Goal: Information Seeking & Learning: Learn about a topic

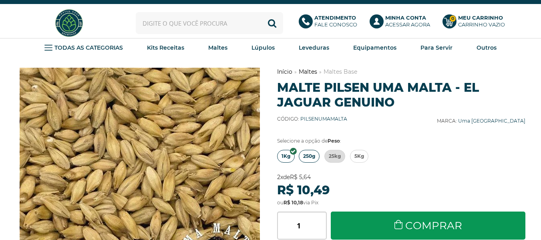
click at [313, 159] on span "250g" at bounding box center [309, 156] width 12 height 12
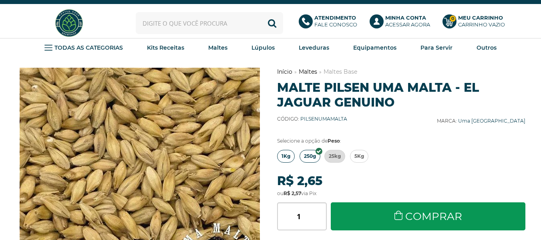
click at [284, 157] on span "1Kg" at bounding box center [285, 156] width 9 height 12
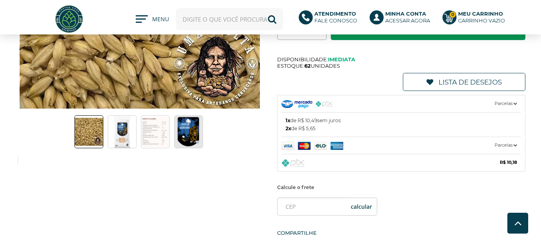
scroll to position [160, 0]
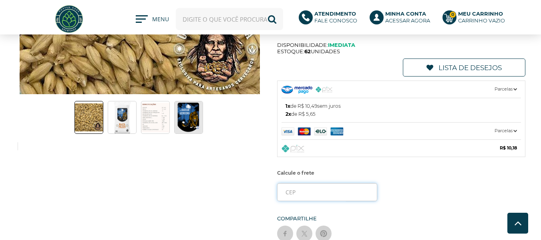
click at [291, 183] on input "tel" at bounding box center [327, 192] width 100 height 18
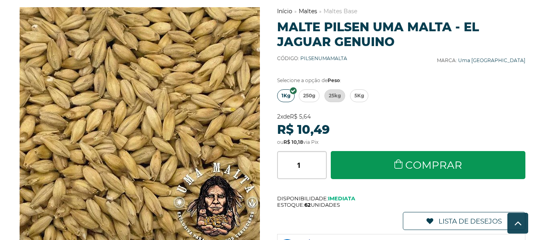
scroll to position [0, 0]
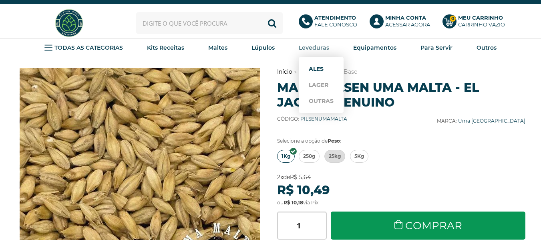
type input "11025-030"
click at [311, 68] on link "Ales" at bounding box center [321, 69] width 25 height 16
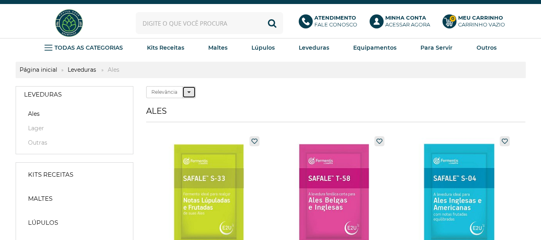
click at [188, 91] on icon at bounding box center [188, 92] width 3 height 6
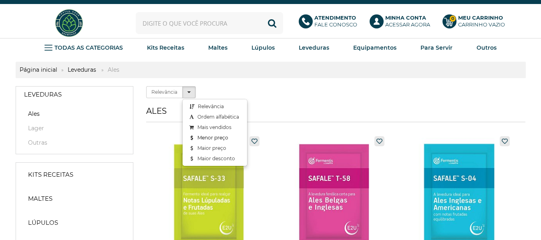
click at [203, 137] on link "Menor preço" at bounding box center [215, 137] width 64 height 10
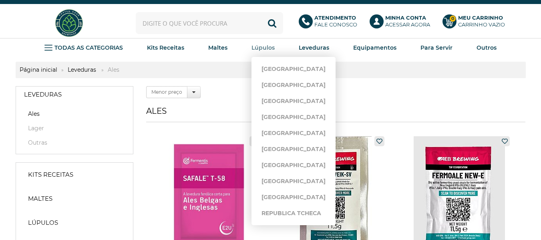
click at [269, 48] on strong "Lúpulos" at bounding box center [262, 47] width 23 height 7
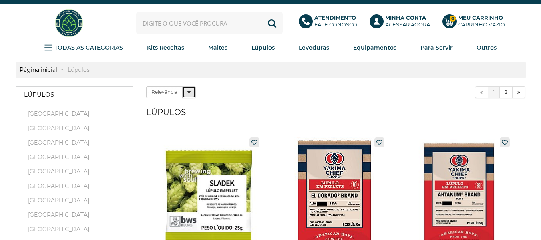
click at [194, 90] on button "Relevância" at bounding box center [189, 92] width 14 height 12
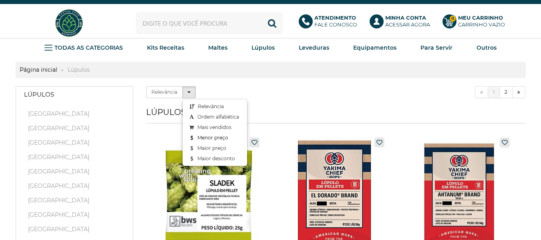
click at [208, 137] on link "Menor preço" at bounding box center [215, 137] width 64 height 10
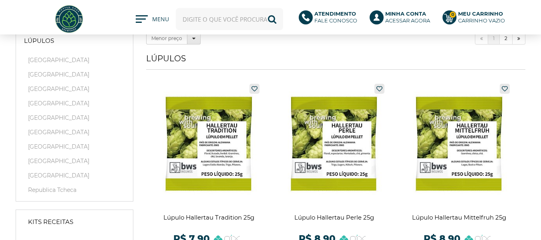
scroll to position [80, 0]
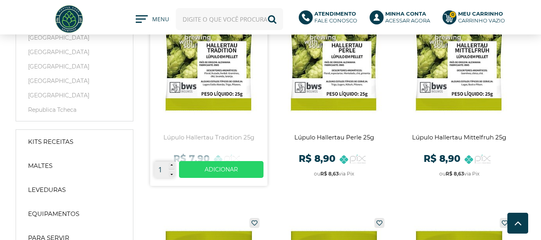
click at [227, 83] on link at bounding box center [208, 93] width 117 height 186
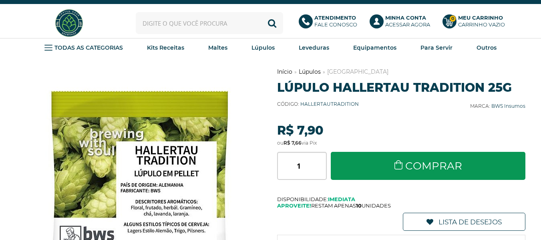
click at [68, 27] on img at bounding box center [69, 23] width 30 height 30
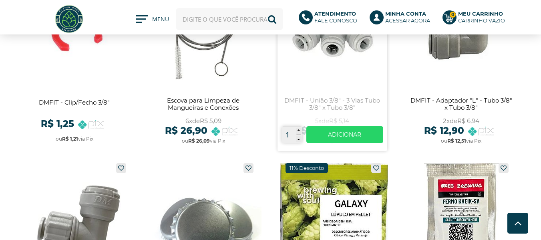
scroll to position [348, 0]
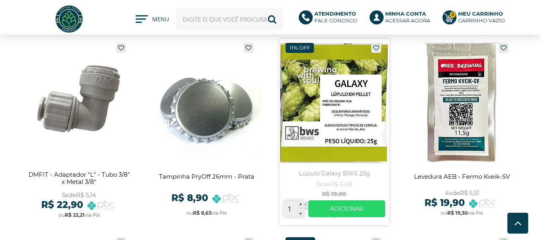
click at [361, 143] on link at bounding box center [334, 132] width 110 height 186
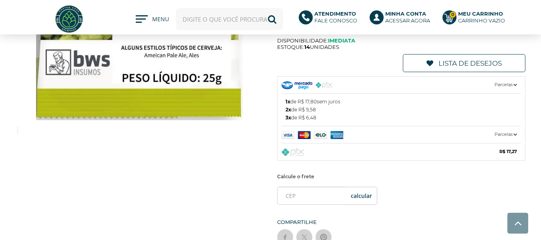
scroll to position [160, 0]
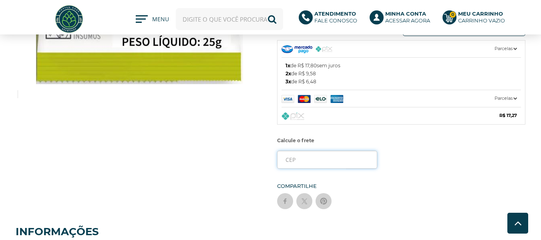
click at [334, 159] on input "tel" at bounding box center [327, 160] width 100 height 18
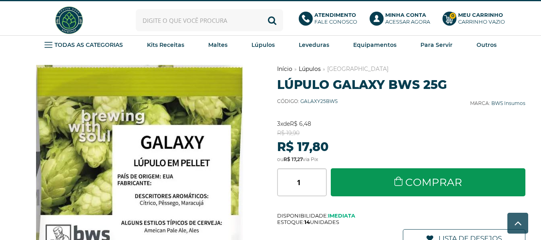
scroll to position [0, 0]
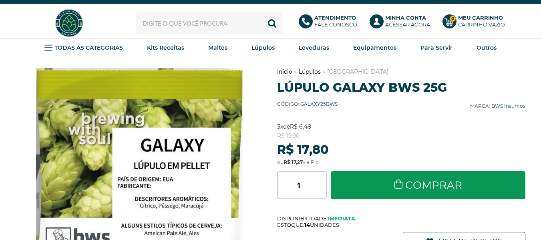
type input "11025-030"
click at [66, 18] on img at bounding box center [69, 23] width 30 height 30
